Goal: Find specific page/section: Find specific page/section

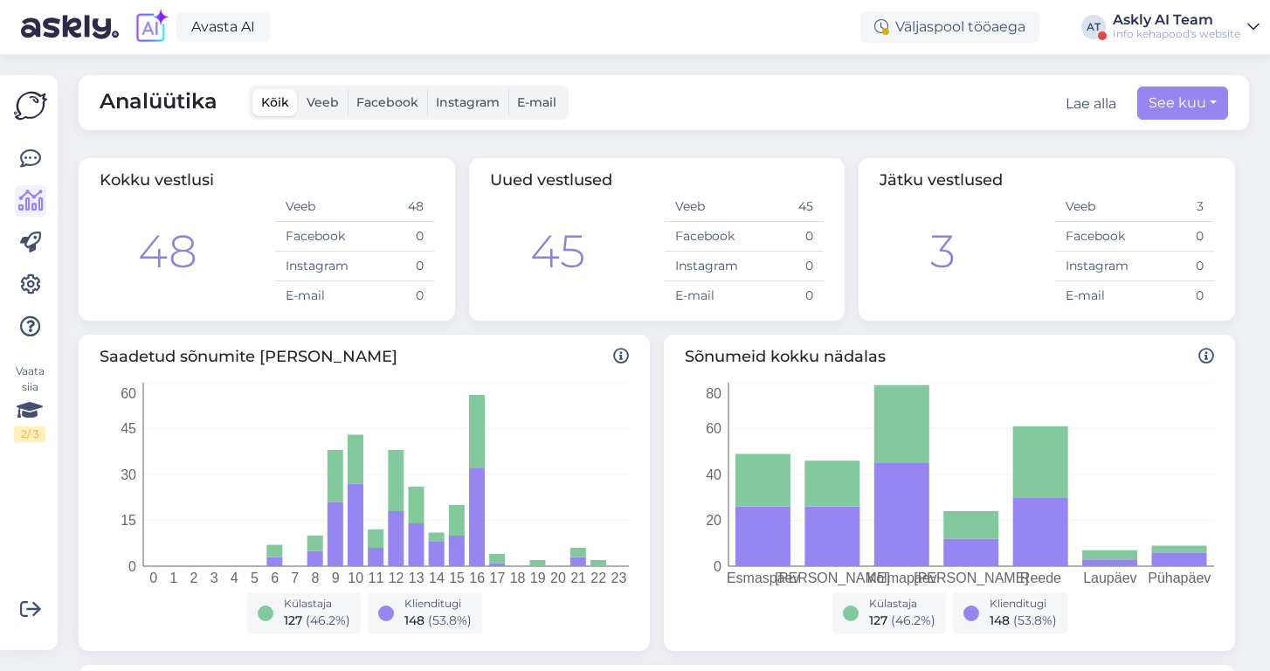
click at [388, 95] on span "Facebook" at bounding box center [387, 102] width 62 height 16
click at [348, 89] on input "Facebook" at bounding box center [348, 89] width 0 height 0
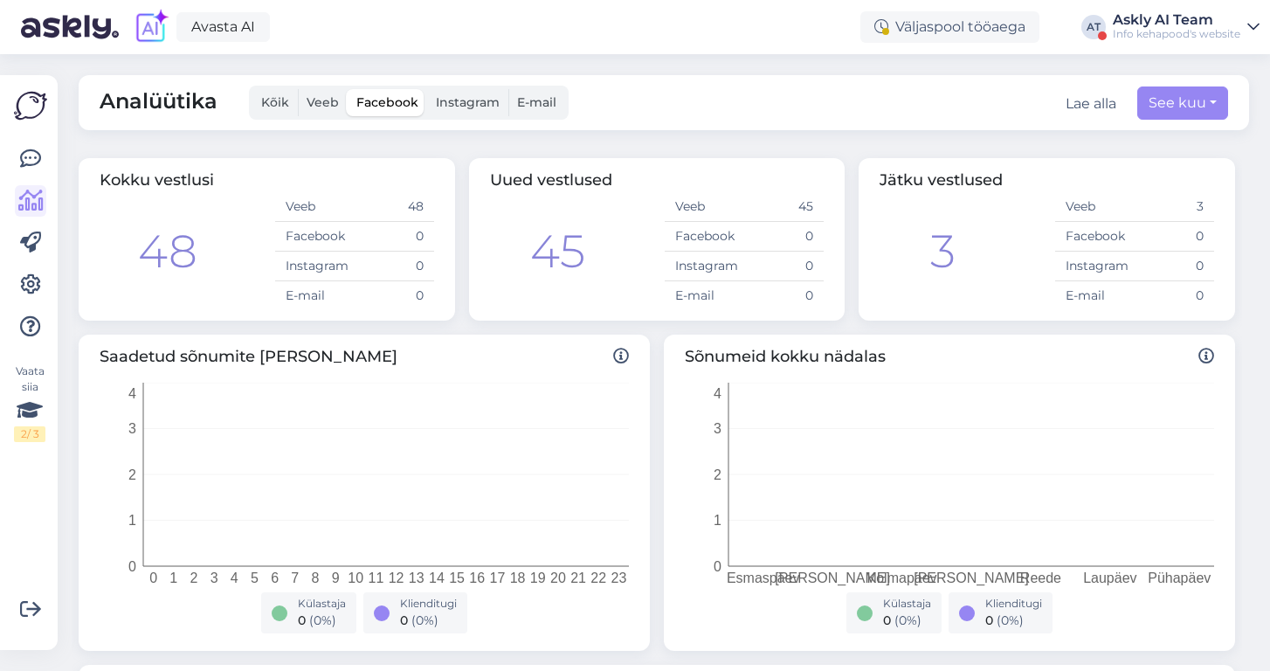
click at [473, 96] on span "Instagram" at bounding box center [468, 102] width 64 height 16
click at [427, 89] on input "Instagram" at bounding box center [427, 89] width 0 height 0
click at [1175, 109] on button "See kuu" at bounding box center [1182, 102] width 91 height 33
select select "9"
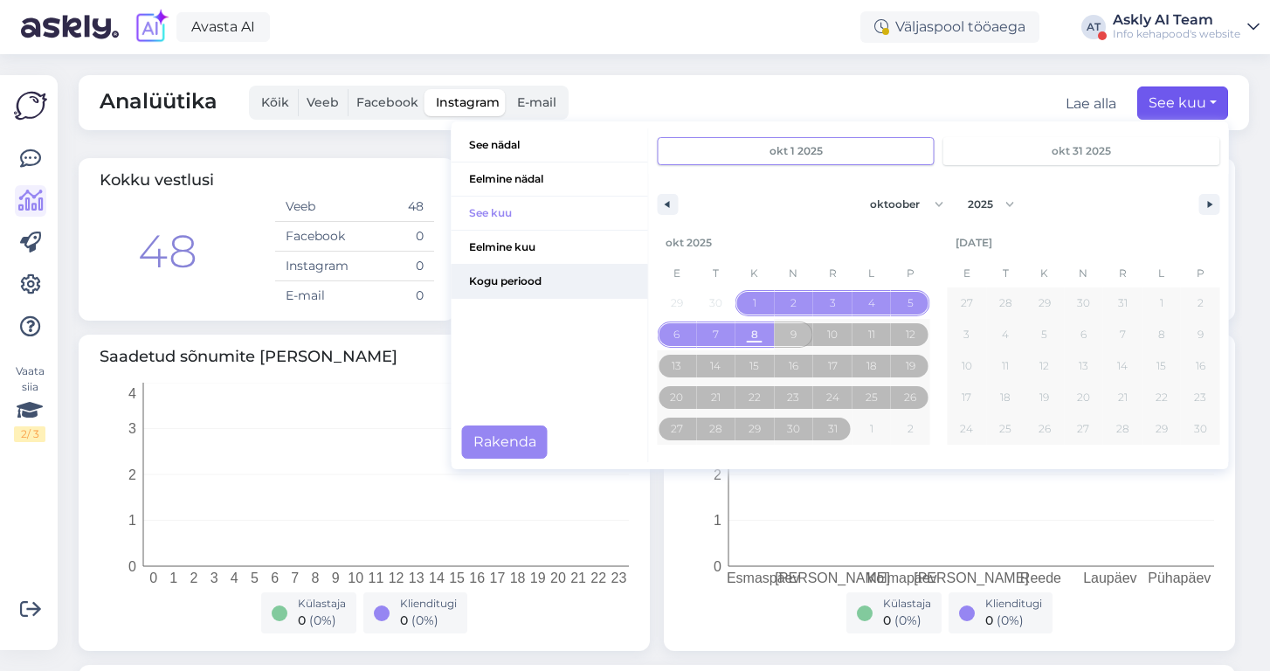
click at [520, 283] on span "Kogu periood" at bounding box center [549, 281] width 196 height 33
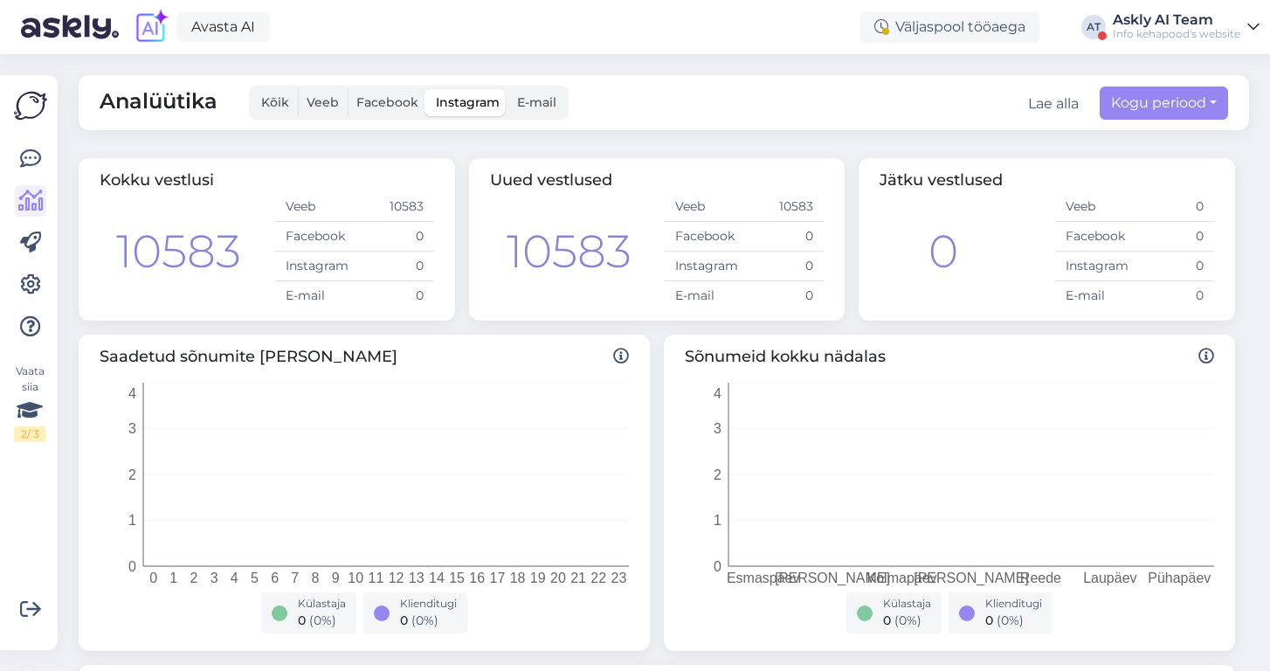
click at [327, 102] on span "Veeb" at bounding box center [323, 102] width 32 height 16
click at [298, 89] on input "Veeb" at bounding box center [298, 89] width 0 height 0
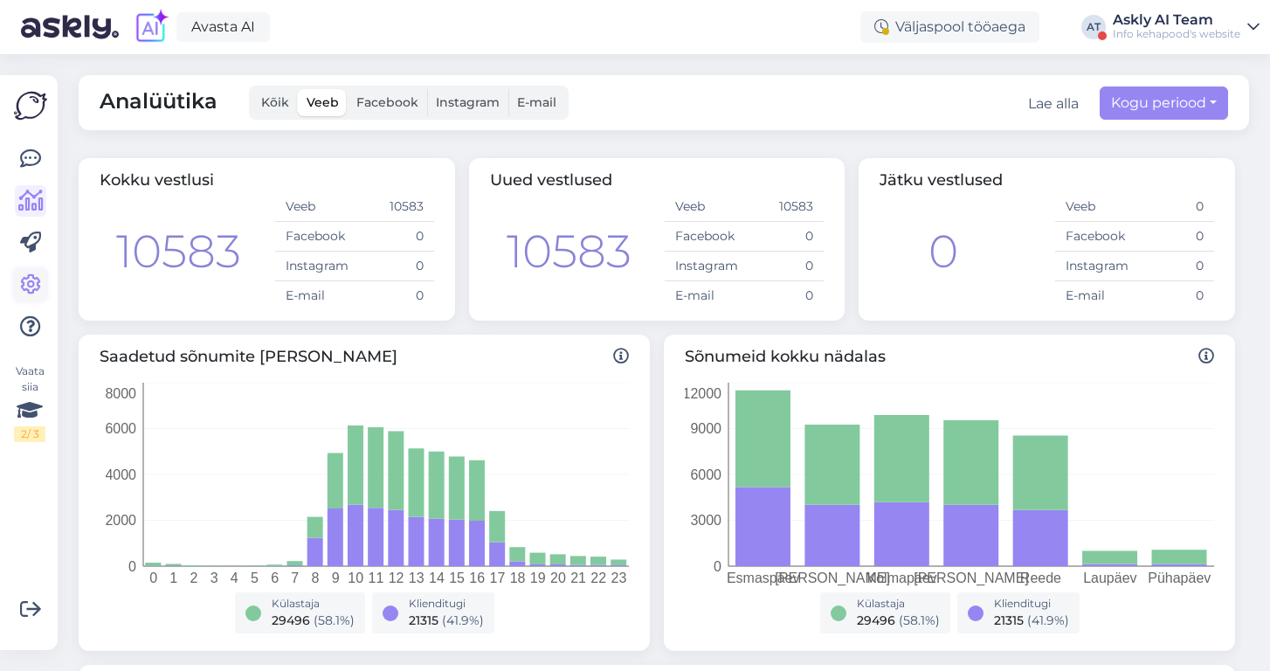
click at [31, 277] on icon at bounding box center [30, 284] width 21 height 21
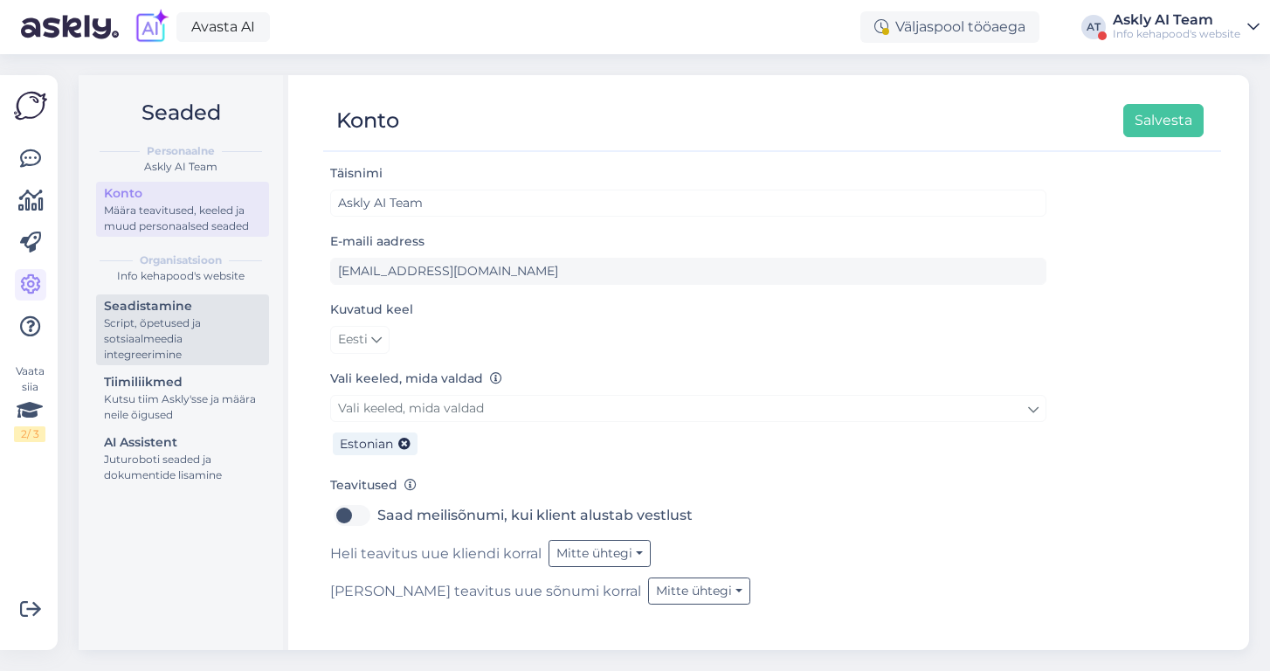
click at [172, 322] on div "Script, õpetused ja sotsiaalmeedia integreerimine" at bounding box center [182, 338] width 157 height 47
